Goal: Information Seeking & Learning: Stay updated

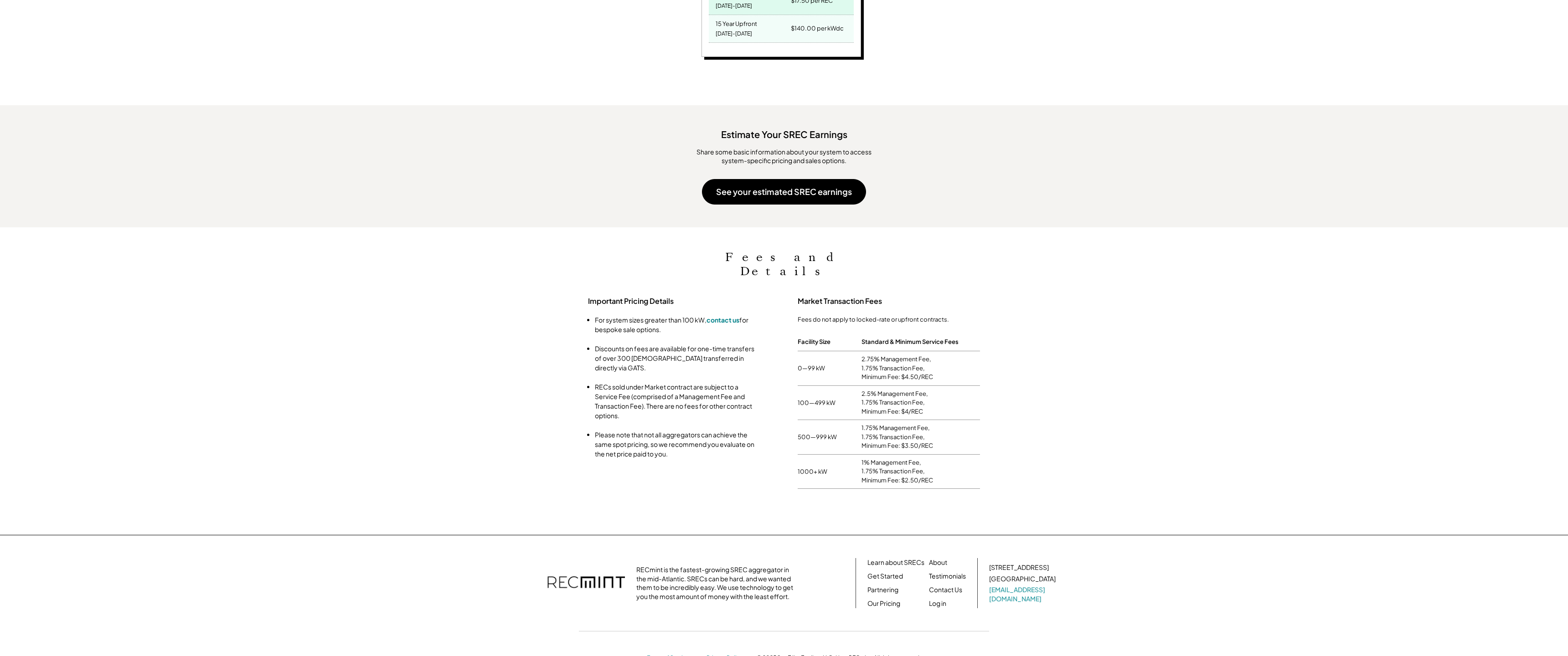
scroll to position [150, 502]
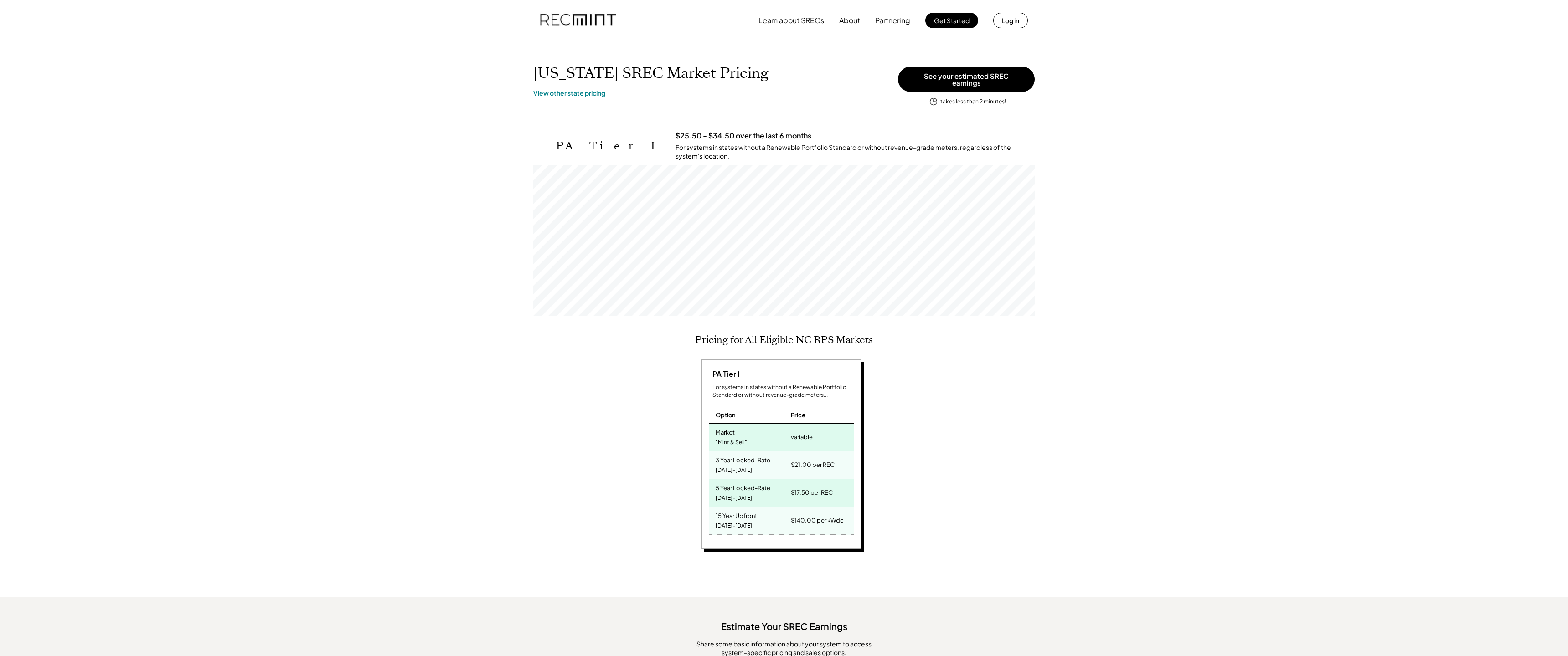
scroll to position [492, 0]
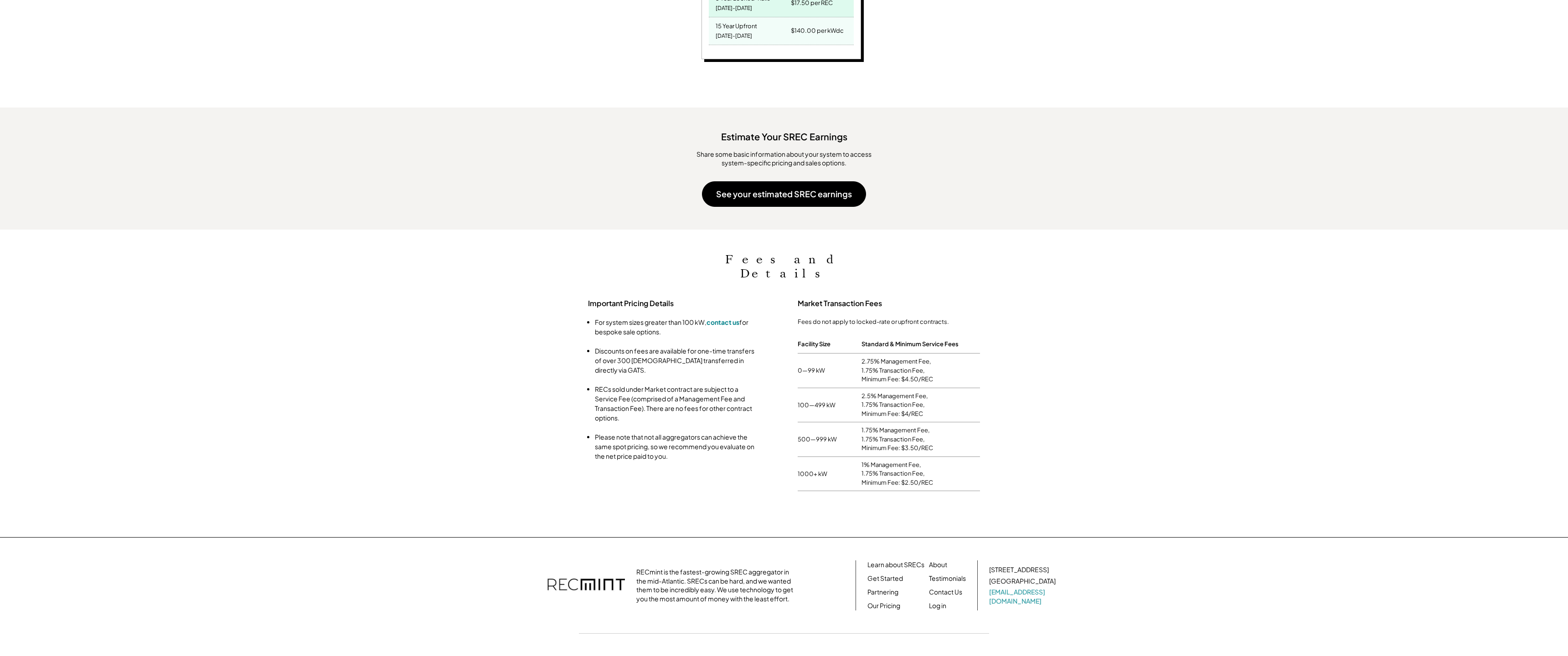
scroll to position [492, 0]
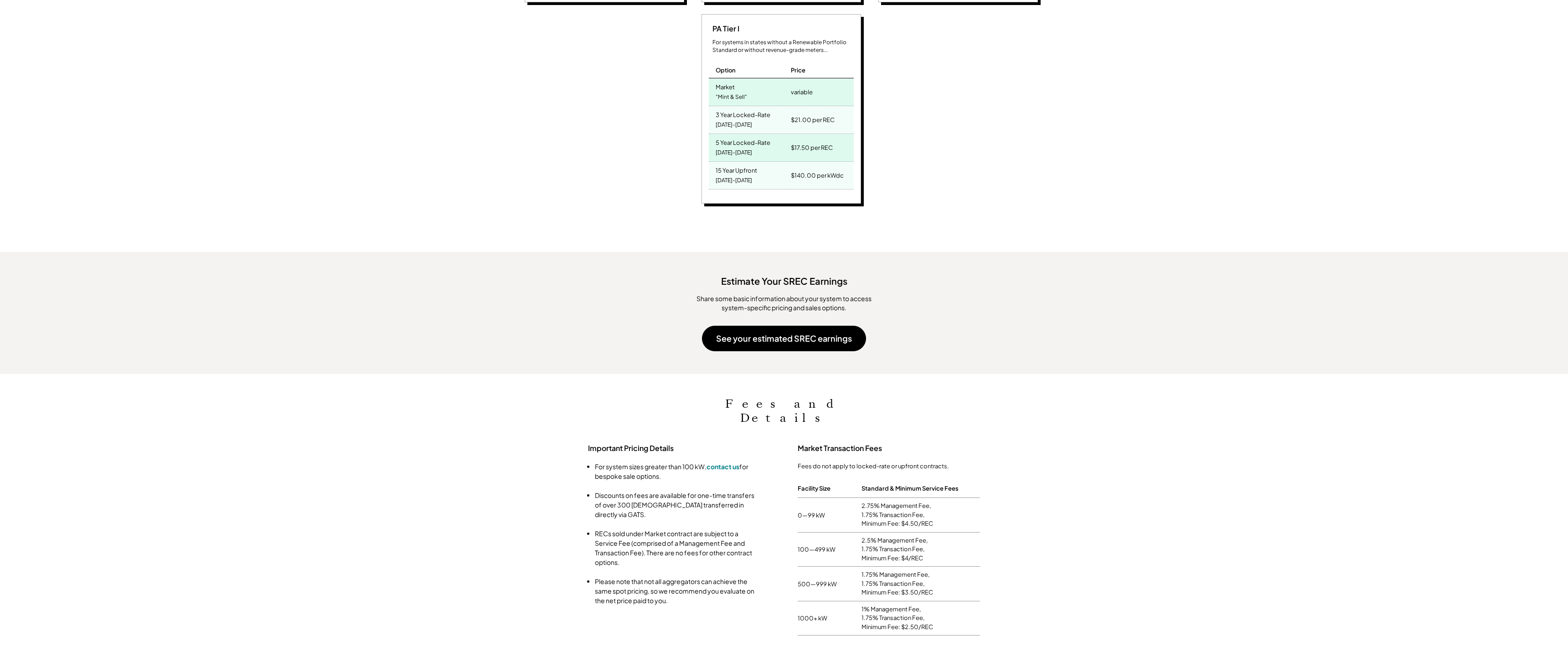
scroll to position [784, 0]
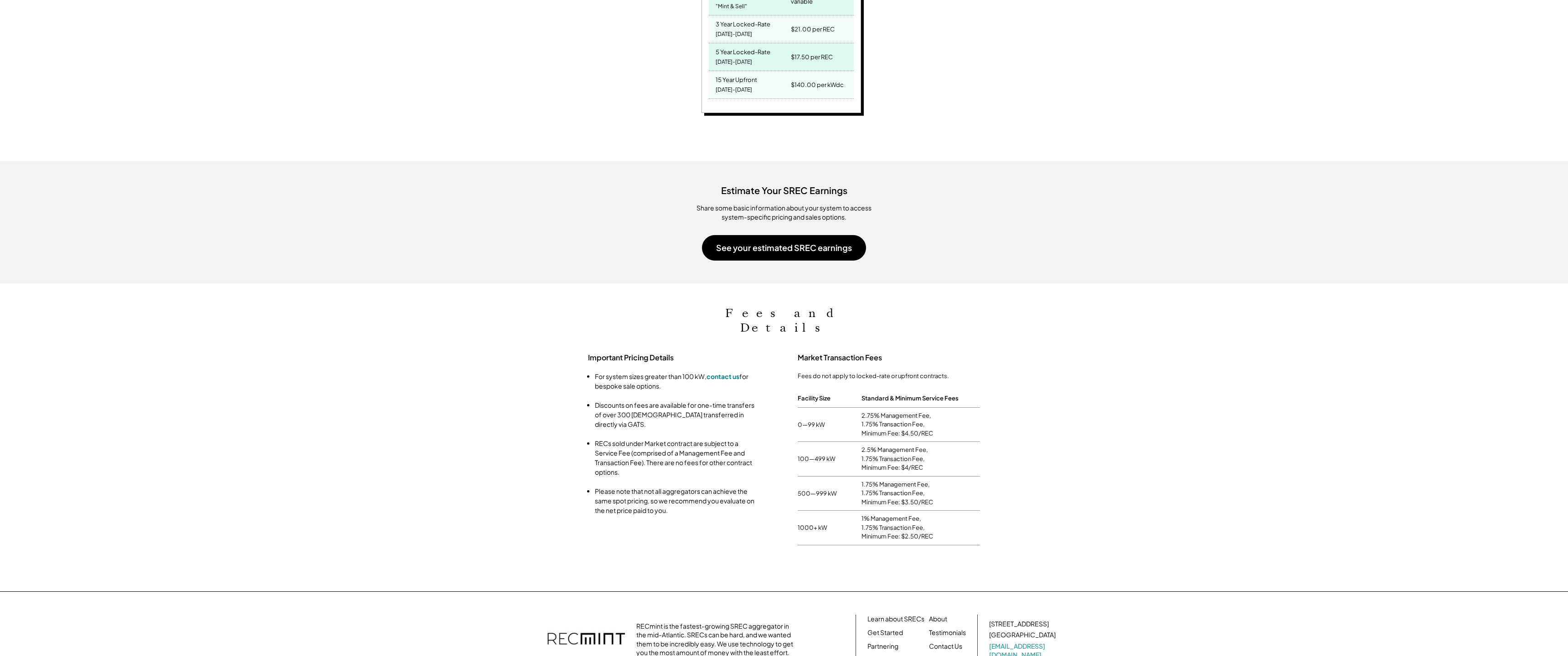
scroll to position [694, 0]
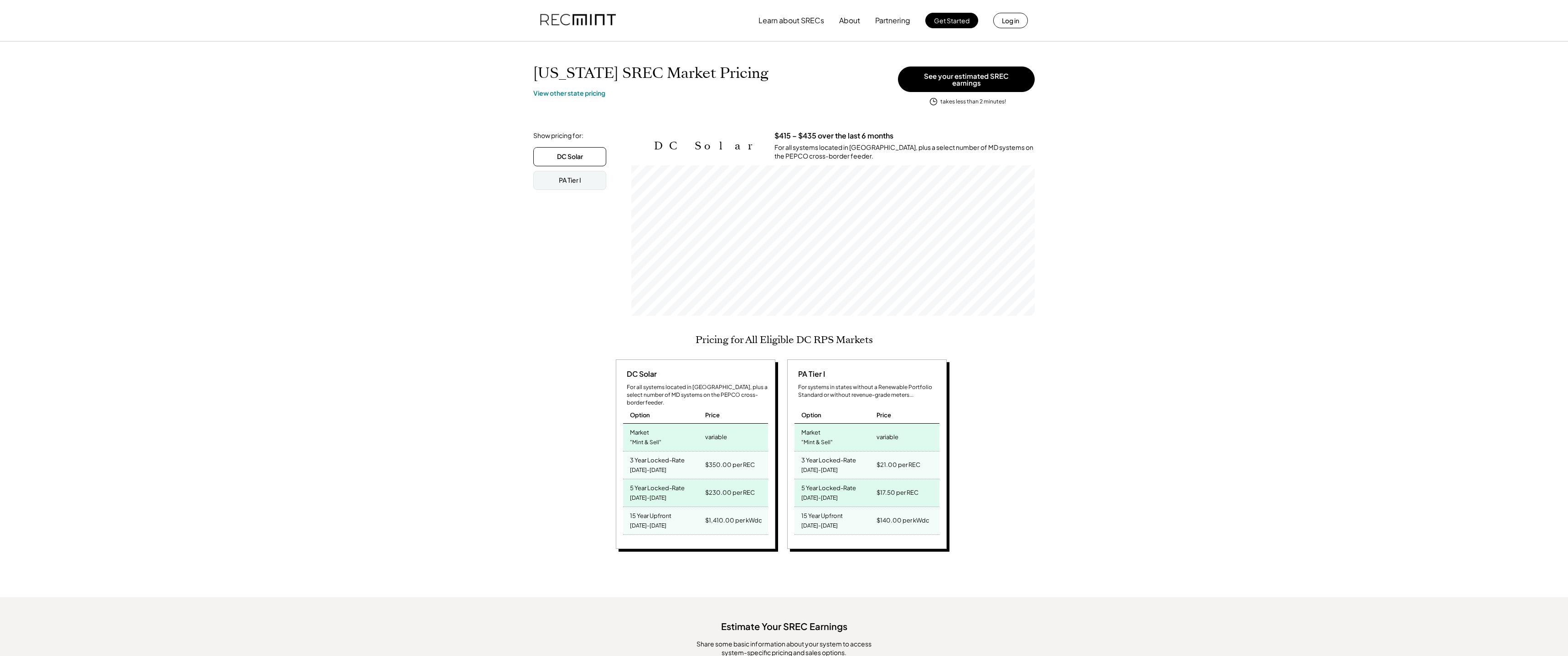
scroll to position [492, 0]
